Goal: Entertainment & Leisure: Consume media (video, audio)

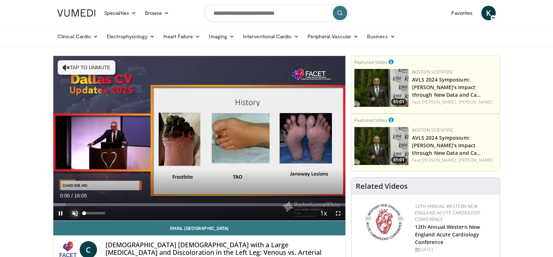
click at [74, 210] on span "Video Player" at bounding box center [75, 213] width 14 height 14
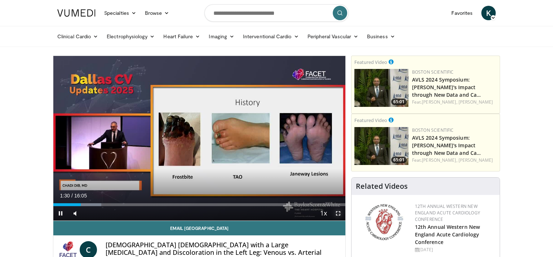
click at [337, 210] on span "Video Player" at bounding box center [338, 213] width 14 height 14
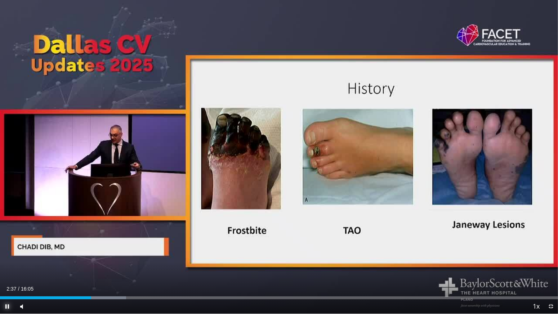
click at [8, 256] on span "Video Player" at bounding box center [7, 307] width 14 height 14
click at [552, 256] on span "Video Player" at bounding box center [551, 307] width 14 height 14
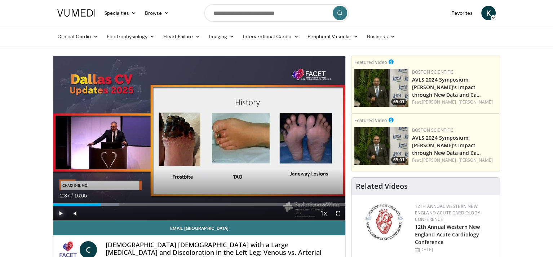
click at [61, 212] on span "Video Player" at bounding box center [60, 213] width 14 height 14
click at [95, 211] on div "56%" at bounding box center [94, 213] width 25 height 14
click at [92, 214] on div "39%" at bounding box center [94, 213] width 21 height 3
click at [61, 213] on span "Video Player" at bounding box center [60, 213] width 14 height 14
click at [60, 212] on span "Video Player" at bounding box center [60, 213] width 14 height 14
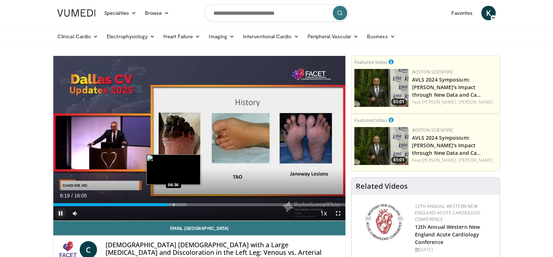
click at [173, 203] on div "Progress Bar" at bounding box center [173, 204] width 1 height 3
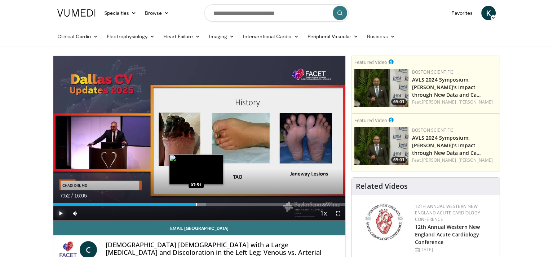
click at [196, 203] on div "Progress Bar" at bounding box center [196, 204] width 1 height 3
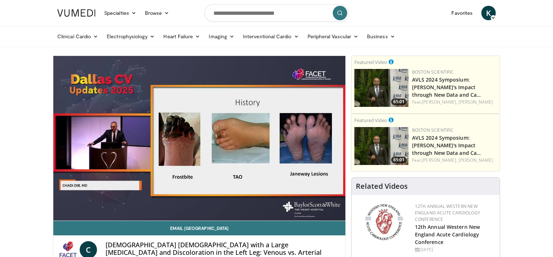
click at [59, 213] on video-js "**********" at bounding box center [199, 138] width 292 height 165
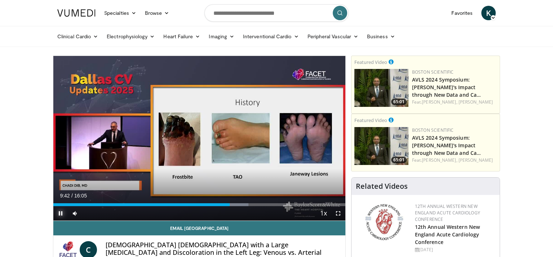
click at [62, 213] on span "Video Player" at bounding box center [60, 213] width 14 height 14
click at [63, 212] on span "Video Player" at bounding box center [60, 213] width 14 height 14
click at [60, 213] on span "Video Player" at bounding box center [60, 213] width 14 height 14
